Goal: Task Accomplishment & Management: Manage account settings

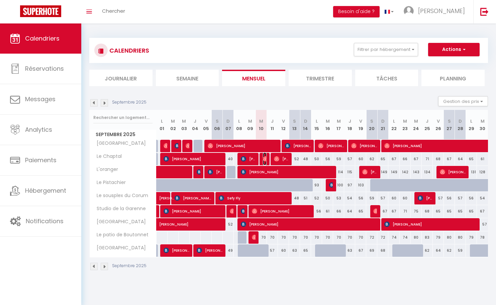
click at [266, 157] on img at bounding box center [265, 158] width 5 height 5
select select "OK"
select select "0"
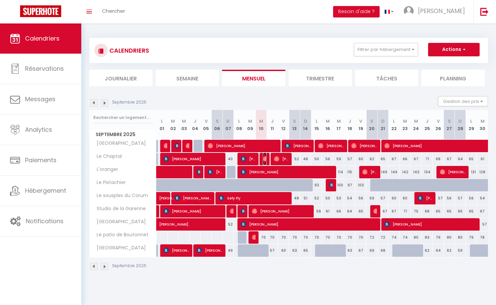
select select "1"
select select
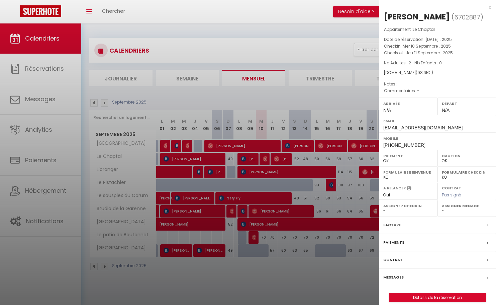
click at [283, 98] on div at bounding box center [248, 152] width 496 height 305
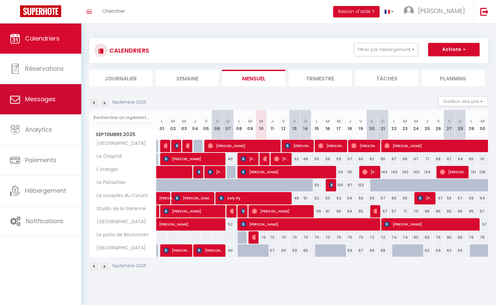
click at [53, 106] on link "Messages" at bounding box center [40, 99] width 81 height 30
select select "message"
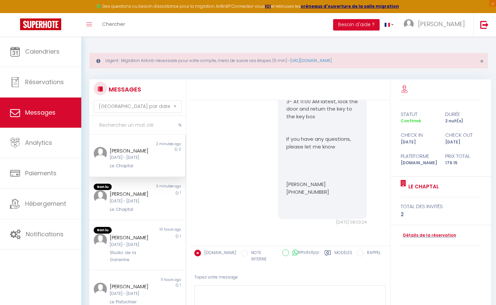
scroll to position [1048, 0]
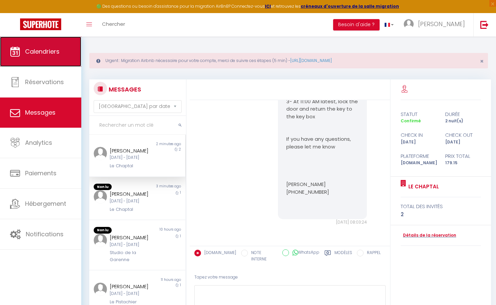
click at [53, 59] on link "Calendriers" at bounding box center [40, 51] width 81 height 30
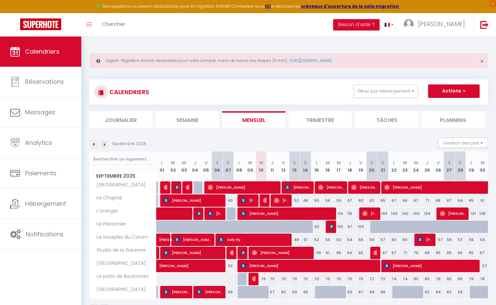
click at [215, 35] on div "Toggle menubar Chercher BUTTON Besoin d'aide ? Kevin Paramètres Équipe" at bounding box center [270, 24] width 443 height 23
